Goal: Transaction & Acquisition: Obtain resource

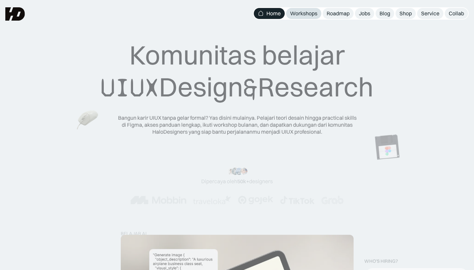
click at [309, 14] on div "Workshops" at bounding box center [303, 13] width 27 height 7
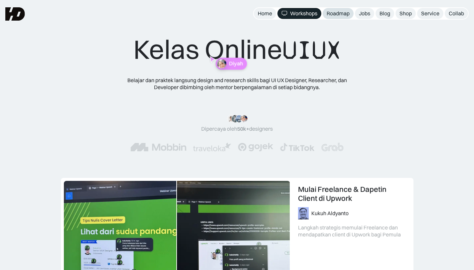
click at [338, 14] on div "Roadmap" at bounding box center [337, 13] width 23 height 7
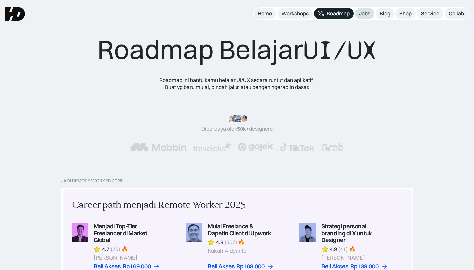
click at [356, 11] on link "Jobs" at bounding box center [364, 13] width 19 height 11
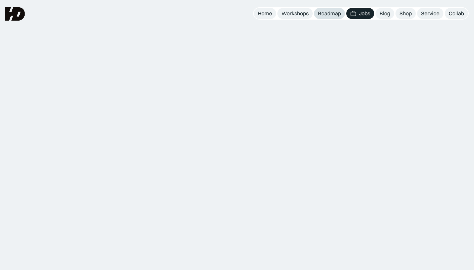
click at [326, 8] on link "Roadmap" at bounding box center [329, 13] width 31 height 11
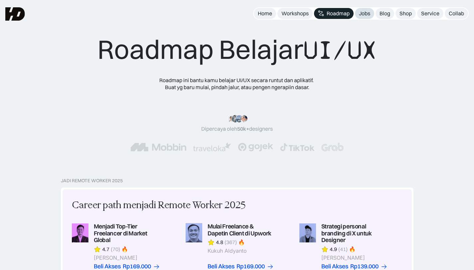
click at [356, 16] on link "Jobs" at bounding box center [364, 13] width 19 height 11
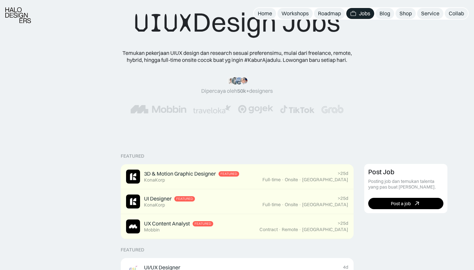
scroll to position [31, 0]
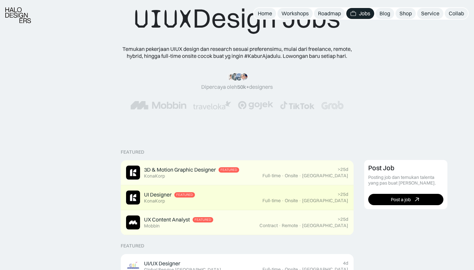
click at [195, 193] on div "UI Designer Featured KonaKorp" at bounding box center [194, 198] width 136 height 14
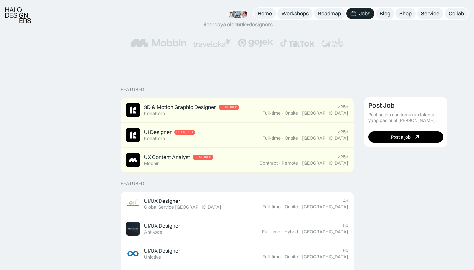
scroll to position [147, 0]
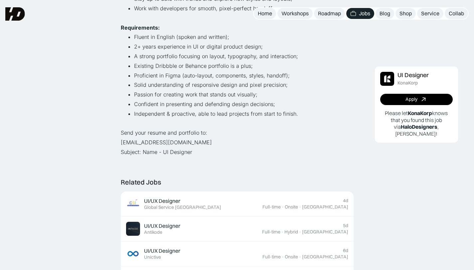
scroll to position [225, 0]
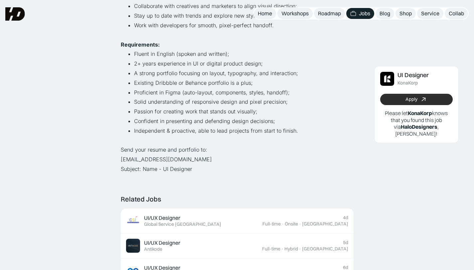
click at [388, 102] on link "Apply" at bounding box center [416, 99] width 72 height 11
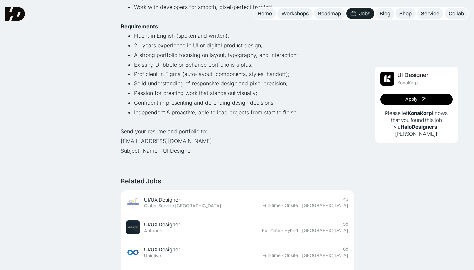
scroll to position [243, 0]
